Goal: Transaction & Acquisition: Purchase product/service

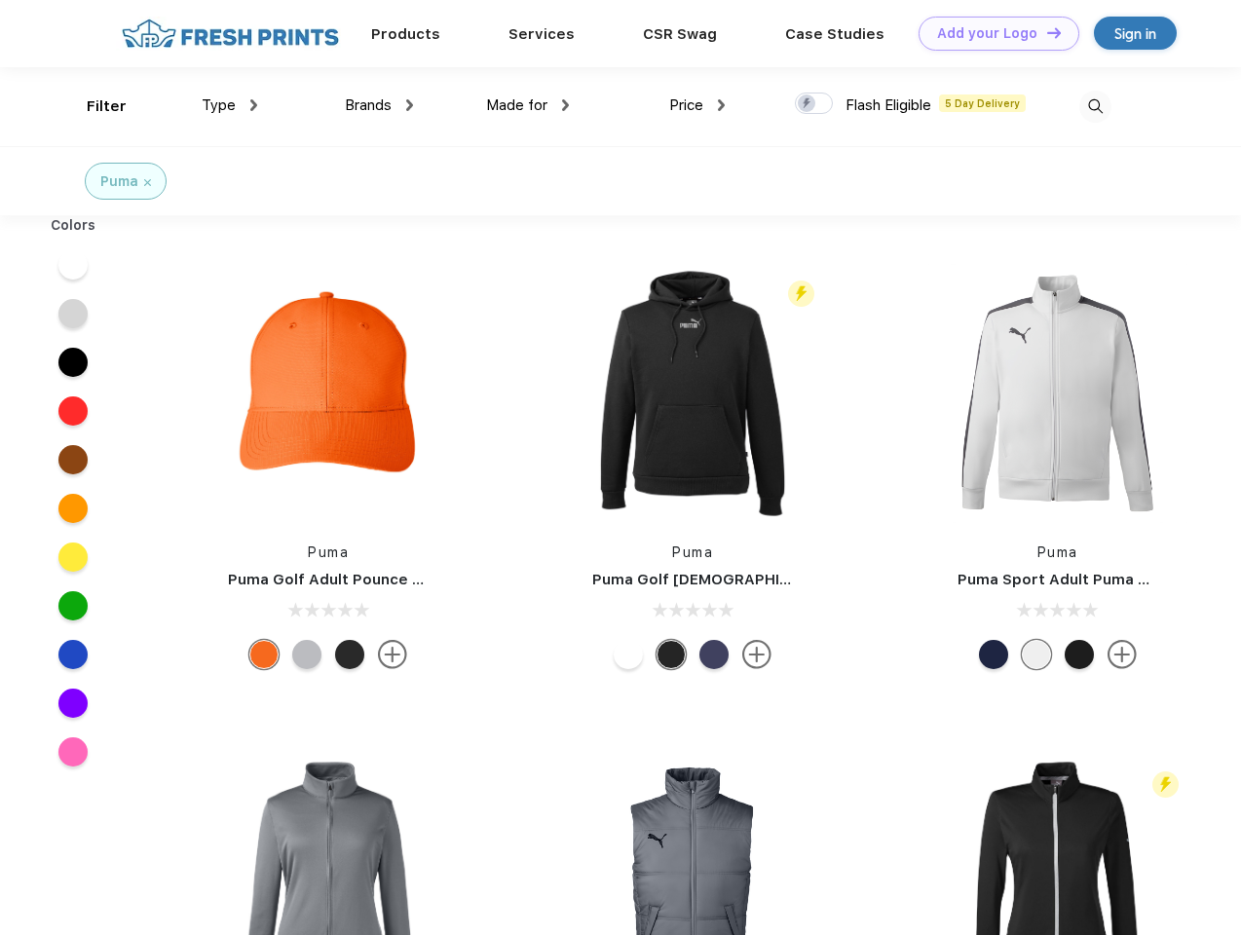
click at [992, 33] on link "Add your Logo Design Tool" at bounding box center [998, 34] width 161 height 34
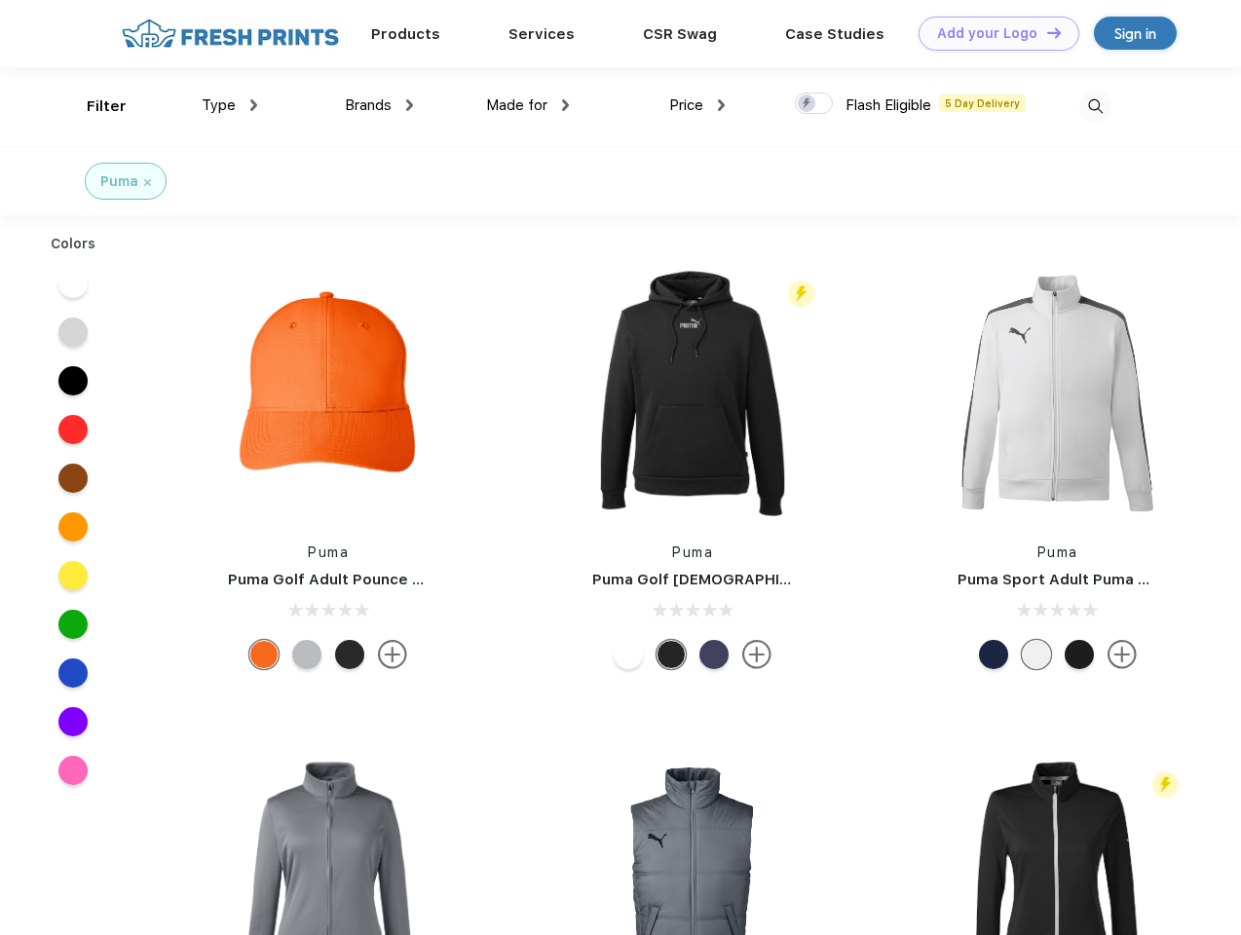
click at [0, 0] on div "Design Tool" at bounding box center [0, 0] width 0 height 0
click at [1045, 32] on link "Add your Logo Design Tool" at bounding box center [998, 34] width 161 height 34
click at [94, 106] on div "Filter" at bounding box center [107, 106] width 40 height 22
click at [230, 105] on span "Type" at bounding box center [219, 105] width 34 height 18
click at [379, 105] on span "Brands" at bounding box center [368, 105] width 47 height 18
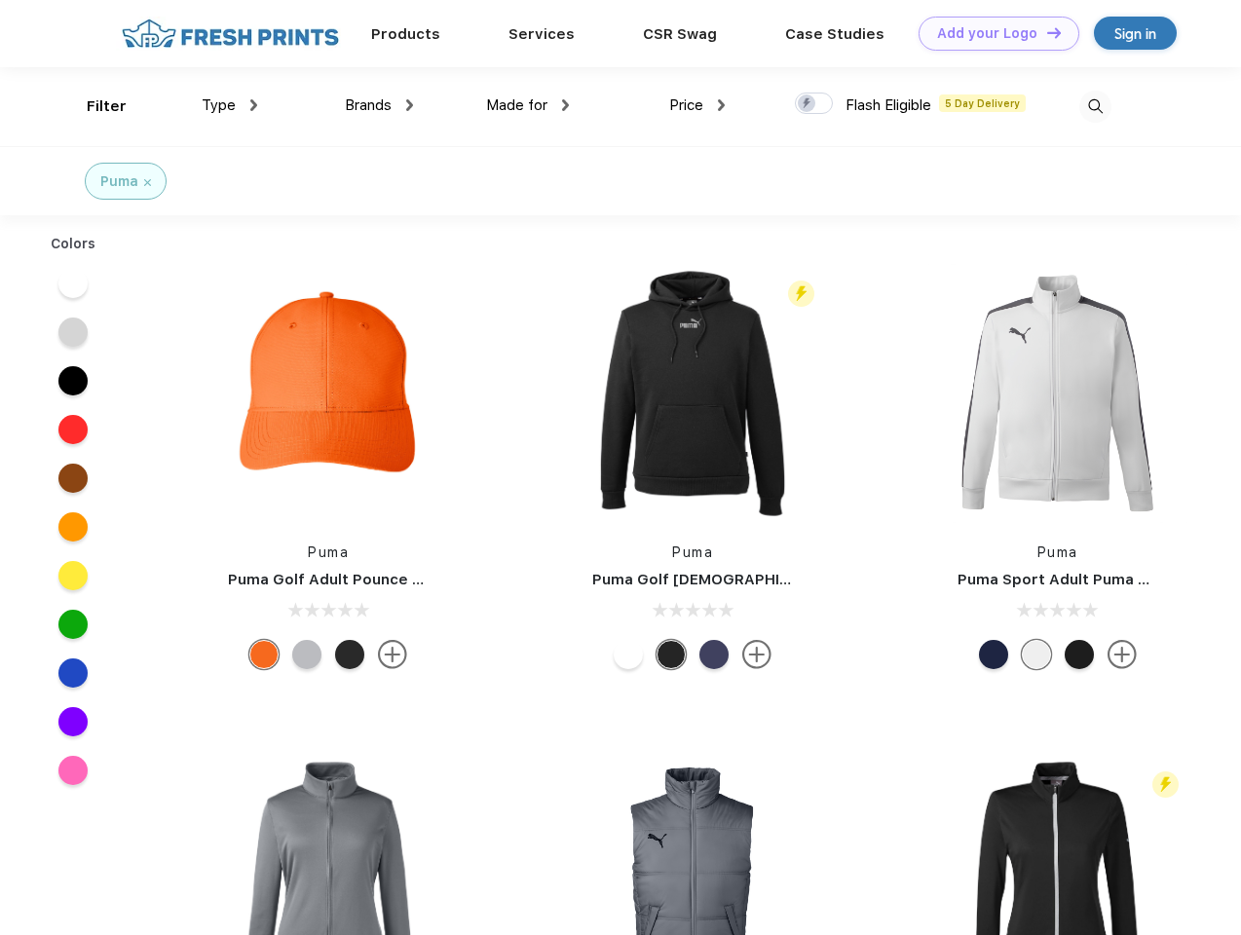
click at [528, 105] on span "Made for" at bounding box center [516, 105] width 61 height 18
click at [697, 105] on span "Price" at bounding box center [686, 105] width 34 height 18
click at [814, 104] on div at bounding box center [814, 103] width 38 height 21
click at [807, 104] on input "checkbox" at bounding box center [801, 98] width 13 height 13
click at [1095, 106] on img at bounding box center [1095, 107] width 32 height 32
